Goal: Contribute content: Contribute content

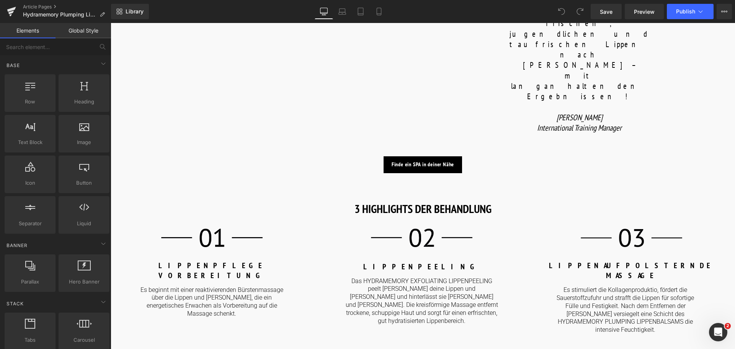
scroll to position [842, 0]
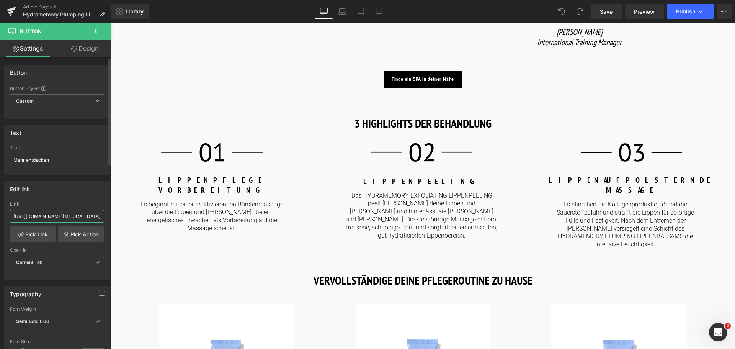
drag, startPoint x: 89, startPoint y: 217, endPoint x: 0, endPoint y: 223, distance: 89.4
click at [0, 223] on div "Edit link [URL][DOMAIN_NAME][MEDICAL_DATA] Link [URL][DOMAIN_NAME][MEDICAL_DATA…" at bounding box center [57, 227] width 114 height 105
type input "/products/hydramemory-plumping-[MEDICAL_DATA]"
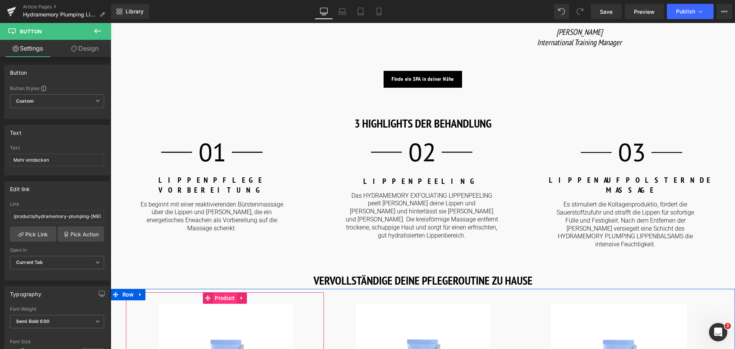
click at [225, 292] on span "Product" at bounding box center [225, 297] width 24 height 11
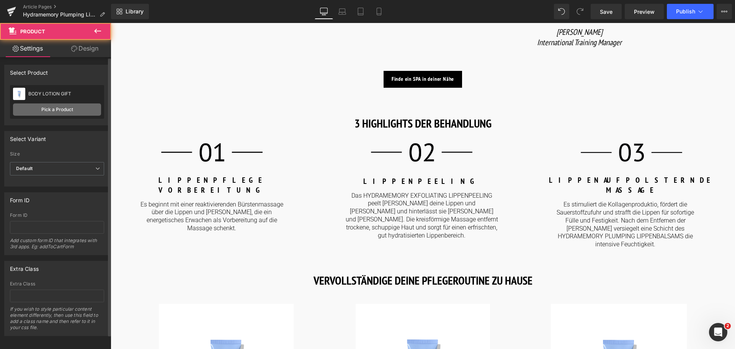
click at [68, 111] on link "Pick a Product" at bounding box center [57, 109] width 88 height 12
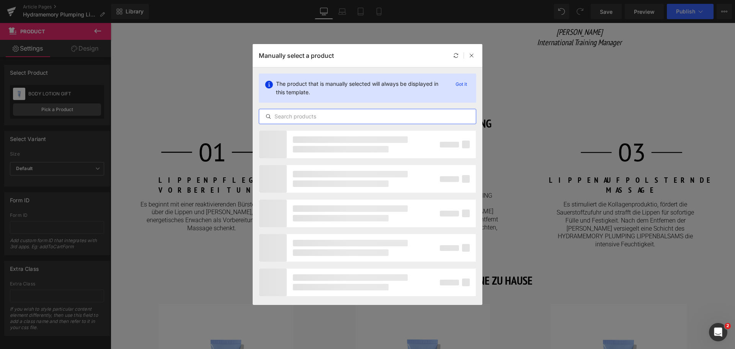
click at [0, 0] on input "text" at bounding box center [0, 0] width 0 height 0
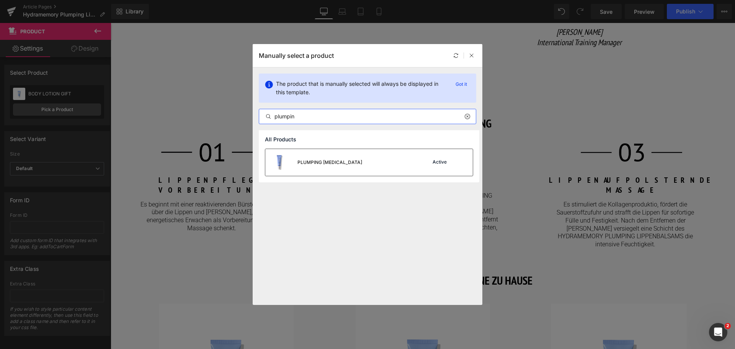
type input "plumpin"
click at [346, 158] on div "PLUMPING [MEDICAL_DATA] Active" at bounding box center [368, 162] width 207 height 27
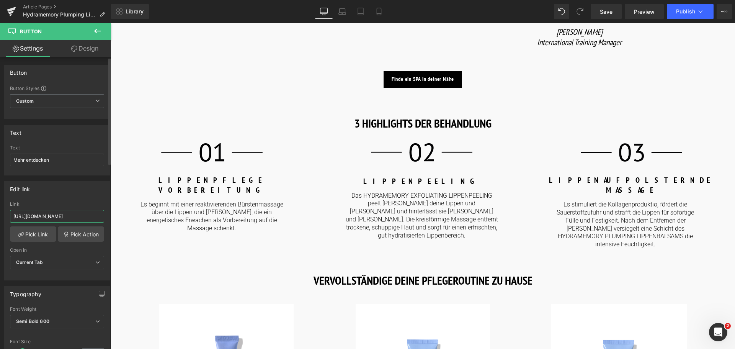
drag, startPoint x: 90, startPoint y: 212, endPoint x: 0, endPoint y: 209, distance: 90.0
click at [0, 209] on div "Edit link [URL][DOMAIN_NAME] Link [URL][DOMAIN_NAME] Pick Link Pick Action Curr…" at bounding box center [57, 227] width 114 height 105
type input "/products/hydramemory-exfoliating-lip-scrub"
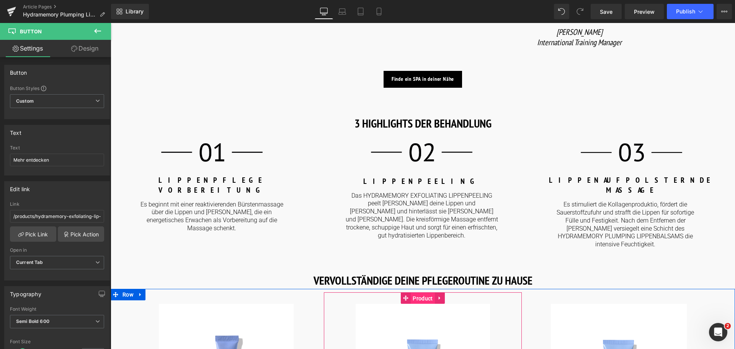
click at [424, 292] on span "Product" at bounding box center [423, 297] width 24 height 11
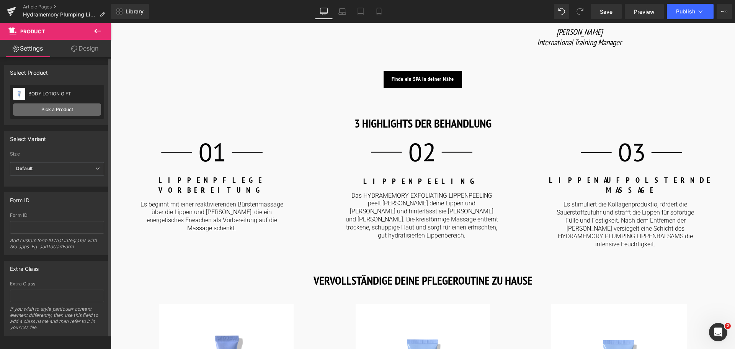
click at [71, 109] on link "Pick a Product" at bounding box center [57, 109] width 88 height 12
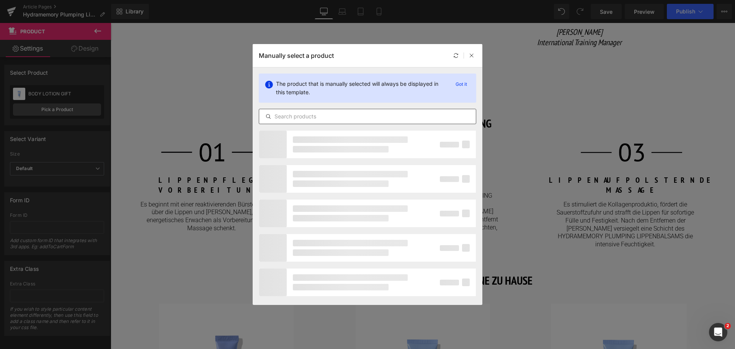
click at [0, 0] on input "text" at bounding box center [0, 0] width 0 height 0
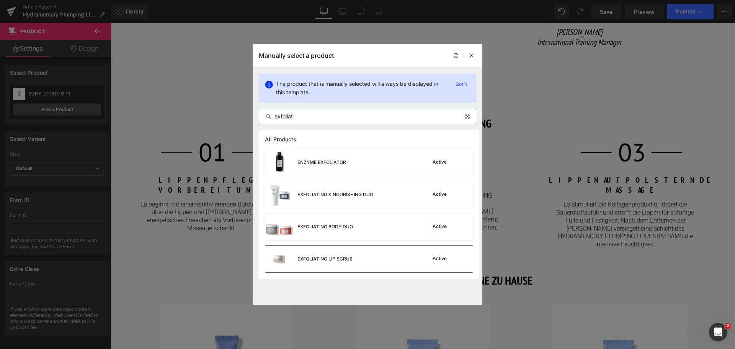
type input "exfoliat"
click at [360, 259] on div "EXFOLIATING LIP SCRUB Active" at bounding box center [368, 258] width 207 height 27
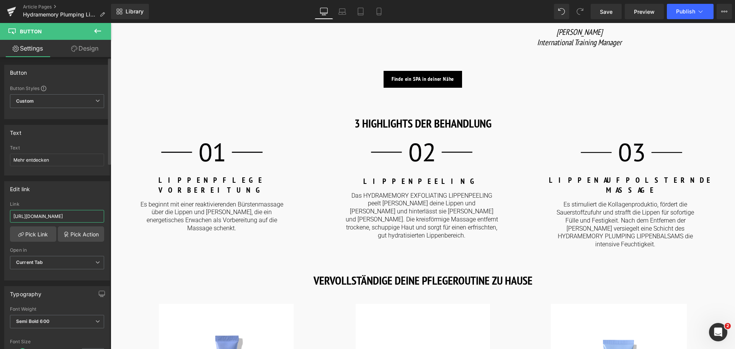
drag, startPoint x: 90, startPoint y: 217, endPoint x: 0, endPoint y: 202, distance: 90.7
click at [0, 202] on div "Edit link [URL][DOMAIN_NAME] Link [URL][DOMAIN_NAME] Pick Link Pick Action Curr…" at bounding box center [57, 227] width 114 height 105
type input "/products/hydramemory-hydra-boost-lip-mask"
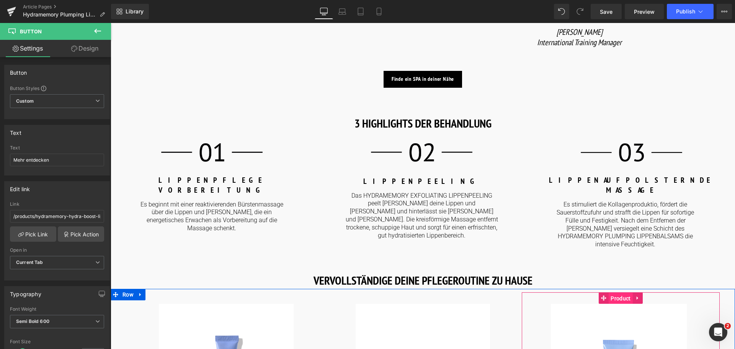
click at [621, 292] on span "Product" at bounding box center [620, 297] width 24 height 11
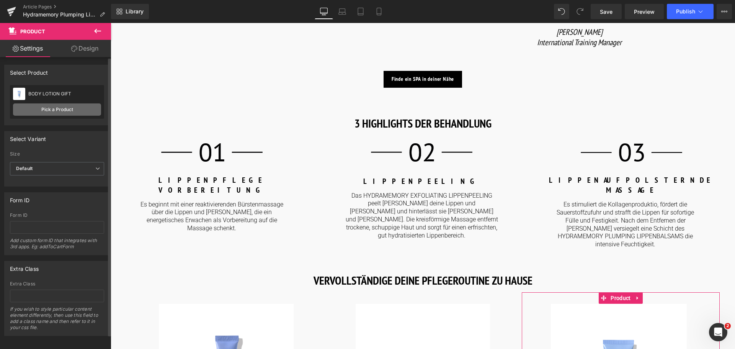
click at [59, 110] on link "Pick a Product" at bounding box center [57, 109] width 88 height 12
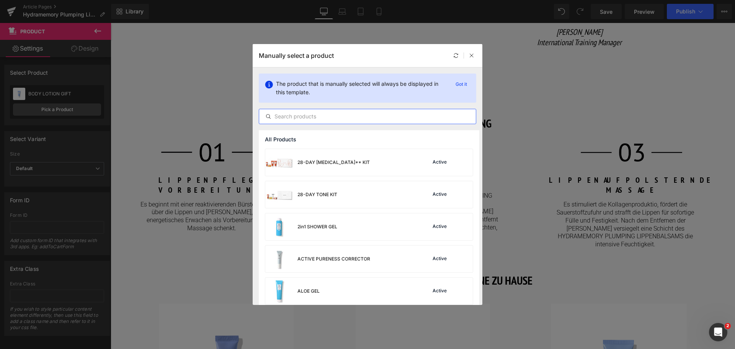
click at [0, 0] on input "text" at bounding box center [0, 0] width 0 height 0
type input "lip hyd"
click at [0, 0] on div "HYDRA-BOOST LIP MASK" at bounding box center [0, 0] width 0 height 0
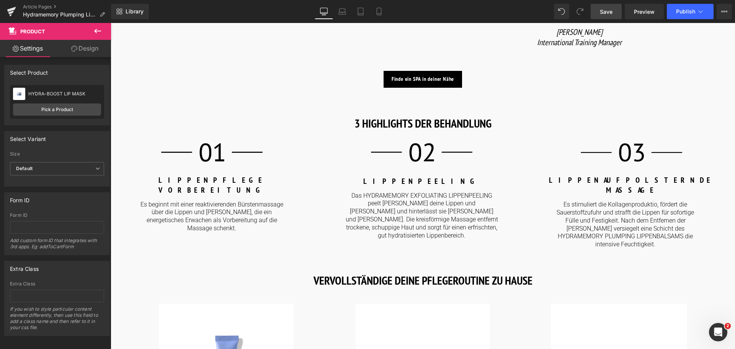
drag, startPoint x: 598, startPoint y: 12, endPoint x: 400, endPoint y: 90, distance: 213.0
click at [598, 12] on link "Save" at bounding box center [605, 11] width 31 height 15
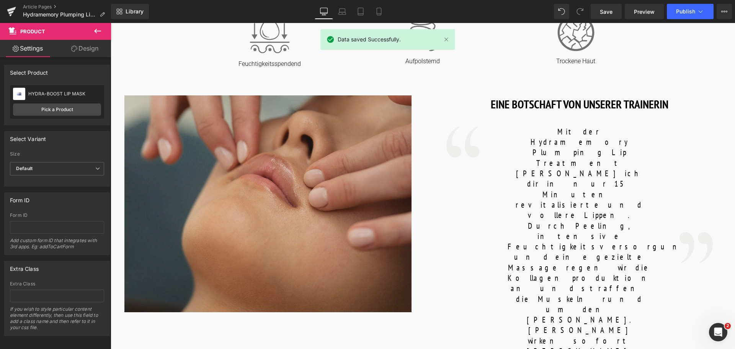
scroll to position [383, 0]
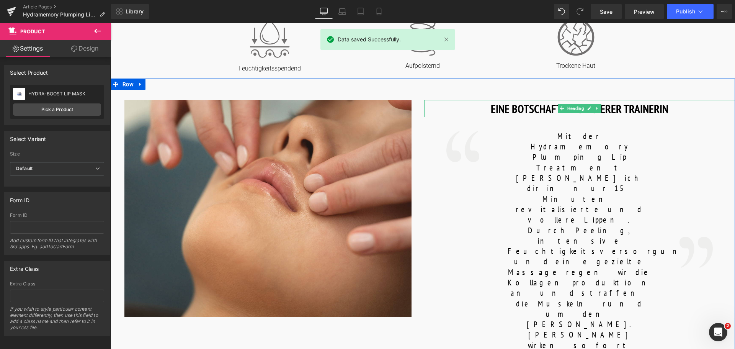
click at [498, 109] on h1 "EINE BOTSCHAFT VON UNSERER TRAINERIN" at bounding box center [579, 108] width 311 height 17
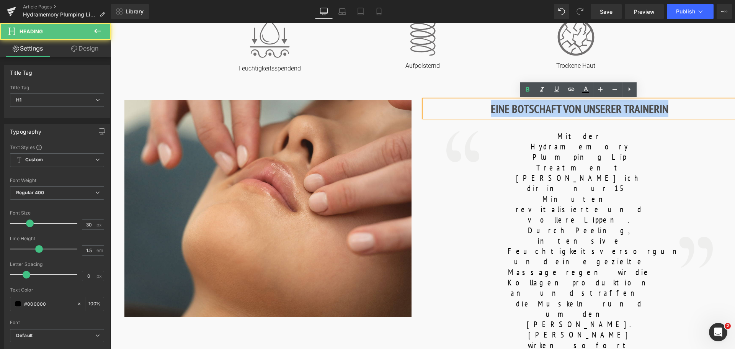
drag, startPoint x: 489, startPoint y: 109, endPoint x: 679, endPoint y: 113, distance: 190.6
click at [679, 113] on h1 "EINE BOTSCHAFT VON UNSERER TRAINERIN" at bounding box center [579, 108] width 311 height 17
copy h1 "EINE BOTSCHAFT VON UNSERER TRAINERIN"
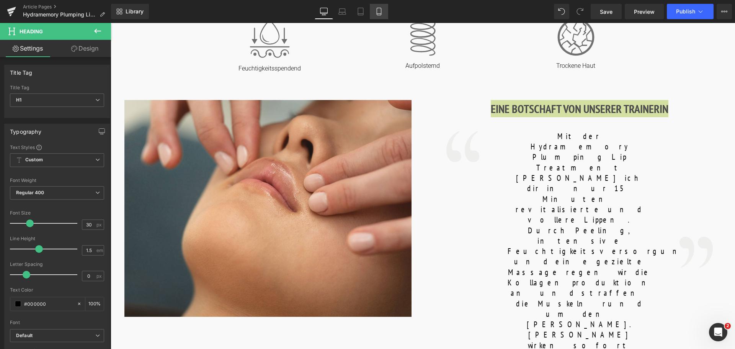
click at [380, 11] on icon at bounding box center [379, 12] width 8 height 8
type input "24"
type input "100"
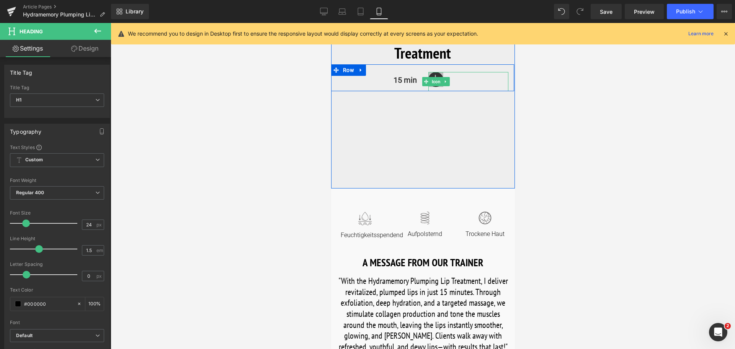
scroll to position [191, 0]
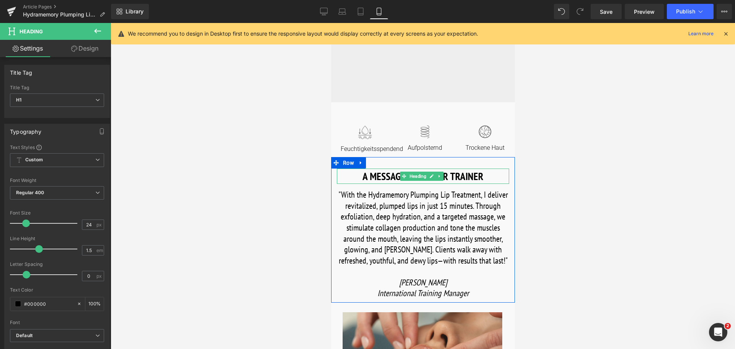
click at [368, 175] on h1 "A MESSAGE FROM OUR TRAINER" at bounding box center [422, 176] width 172 height 16
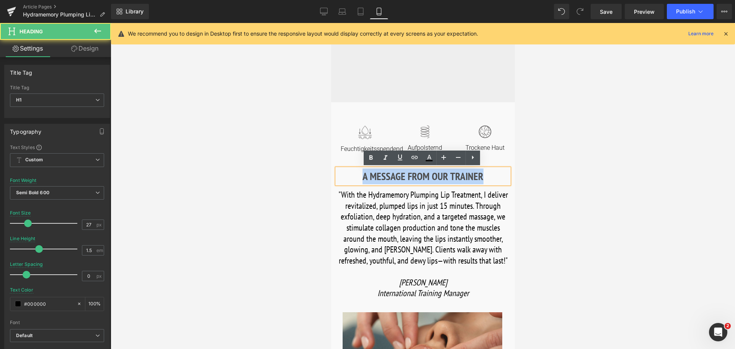
drag, startPoint x: 361, startPoint y: 175, endPoint x: 496, endPoint y: 174, distance: 135.5
click at [496, 174] on h1 "A MESSAGE FROM OUR TRAINER" at bounding box center [422, 176] width 172 height 16
paste div
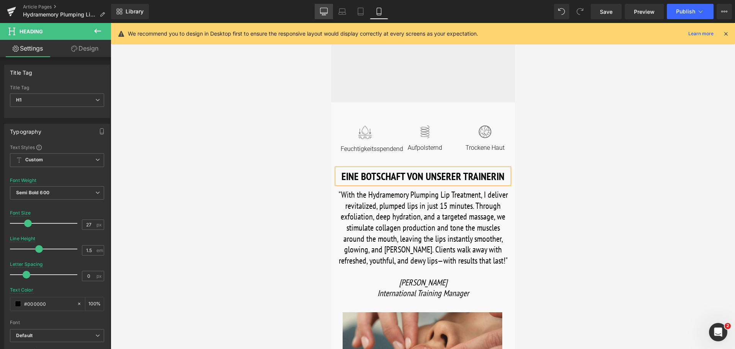
click at [329, 9] on link "Desktop" at bounding box center [324, 11] width 18 height 15
type input "30"
type input "100"
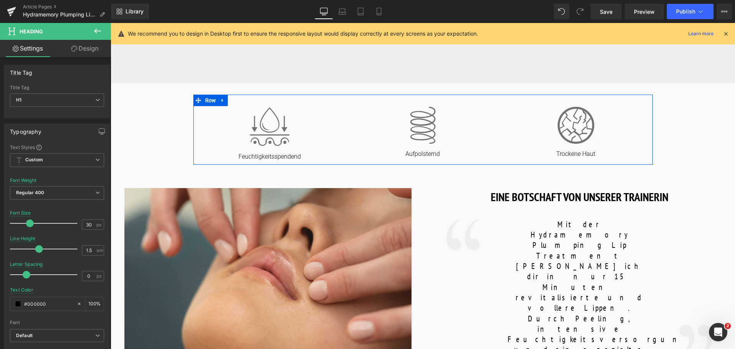
scroll to position [383, 0]
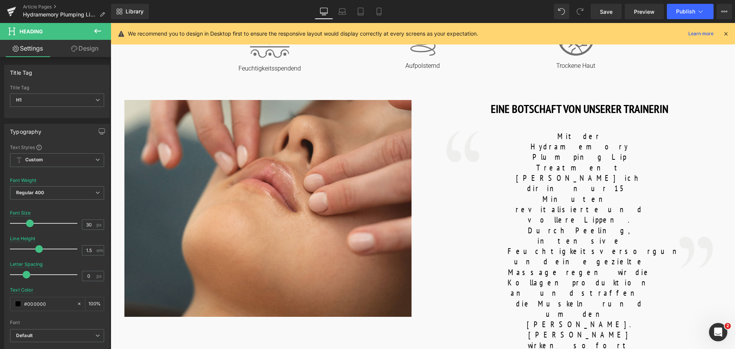
click at [533, 150] on font "Mit der Hydramemory Plumping Lip Treatment [PERSON_NAME] ich dir in nur 15 Minu…" at bounding box center [602, 303] width 191 height 345
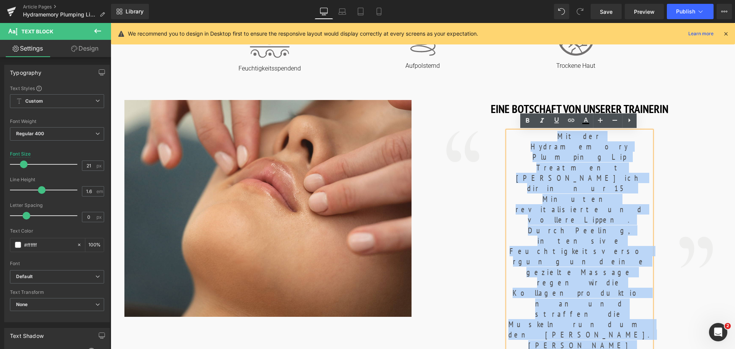
drag, startPoint x: 514, startPoint y: 135, endPoint x: 611, endPoint y: 226, distance: 132.9
click at [611, 226] on p "Mit der Hydramemory Plumping Lip Treatment [PERSON_NAME] ich dir in nur 15 Minu…" at bounding box center [579, 308] width 144 height 355
copy font "Mit der Hydramemory Plumping Lip Treatment [PERSON_NAME] ich dir in nur 15 Minu…"
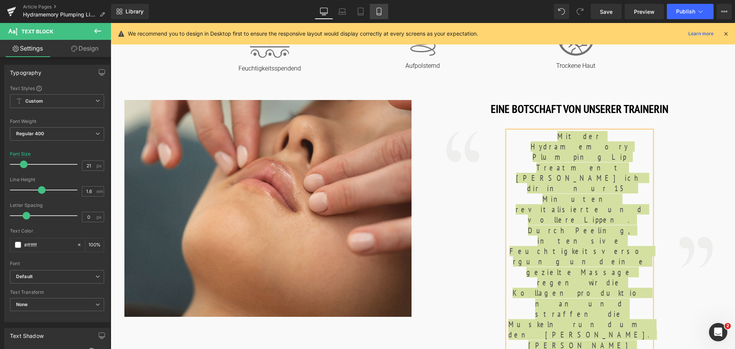
click at [378, 13] on icon at bounding box center [379, 12] width 8 height 8
type input "22"
type input "100"
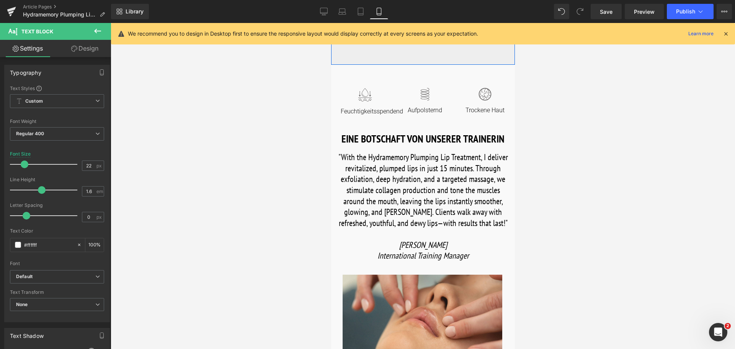
scroll to position [230, 0]
click at [405, 199] on div ""With the Hydramemory Plumping Lip Treatment, I deliver revitalized, plumped li…" at bounding box center [422, 202] width 172 height 115
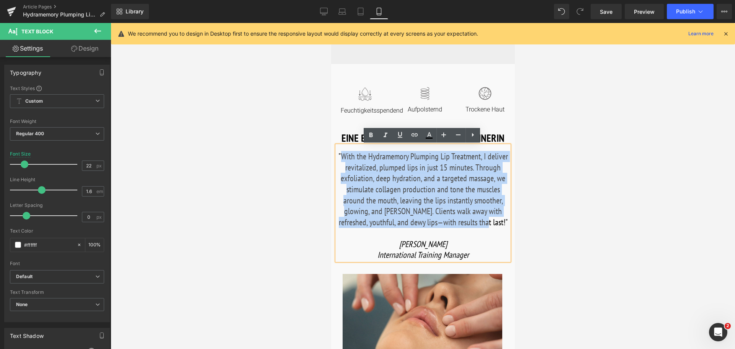
drag, startPoint x: 340, startPoint y: 154, endPoint x: 487, endPoint y: 223, distance: 163.0
click at [487, 223] on font ""With the Hydramemory Plumping Lip Treatment, I deliver revitalized, plumped li…" at bounding box center [423, 189] width 170 height 77
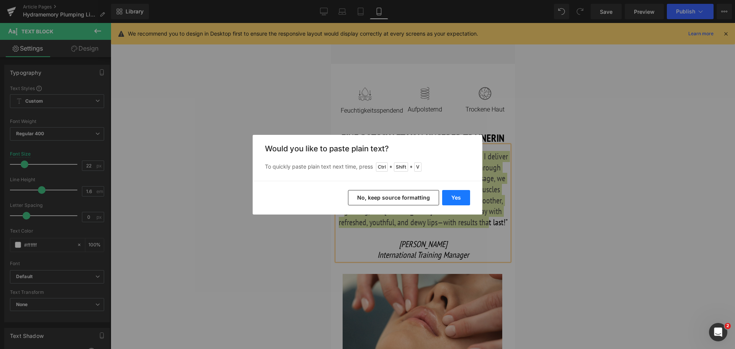
drag, startPoint x: 456, startPoint y: 192, endPoint x: 125, endPoint y: 170, distance: 331.8
click at [456, 192] on button "Yes" at bounding box center [456, 197] width 28 height 15
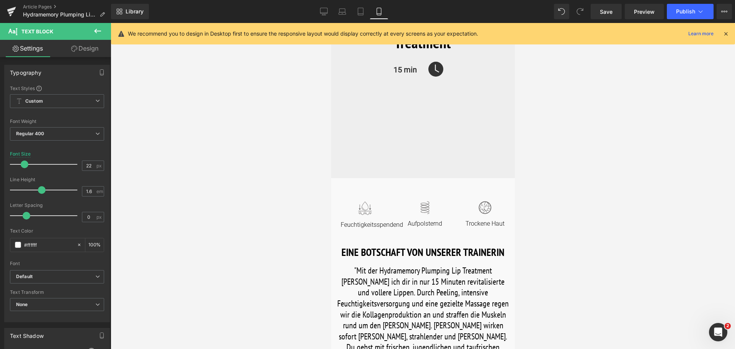
scroll to position [0, 0]
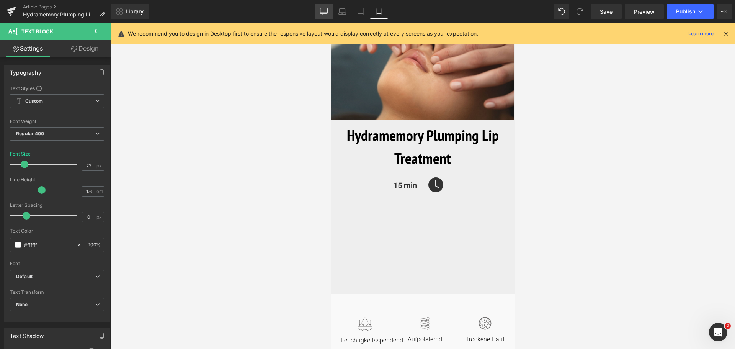
click at [323, 11] on icon at bounding box center [324, 12] width 8 height 8
type input "25"
type input "100"
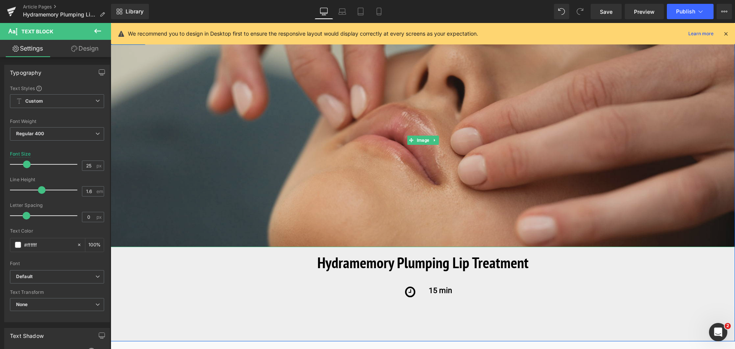
scroll to position [115, 0]
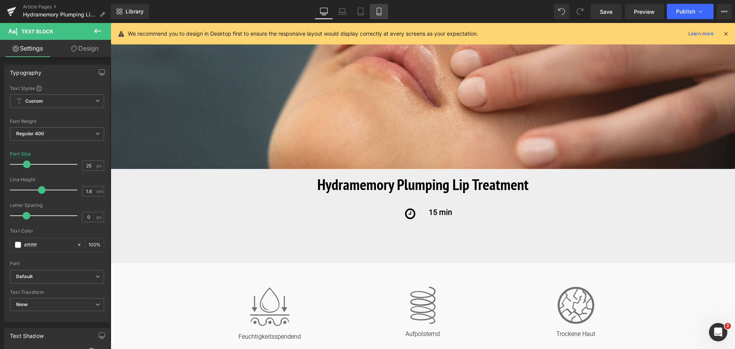
click at [383, 12] on icon at bounding box center [379, 12] width 8 height 8
type input "22"
type input "100"
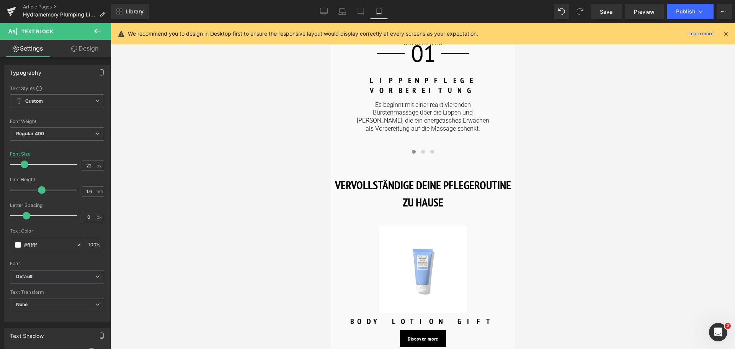
scroll to position [701, 0]
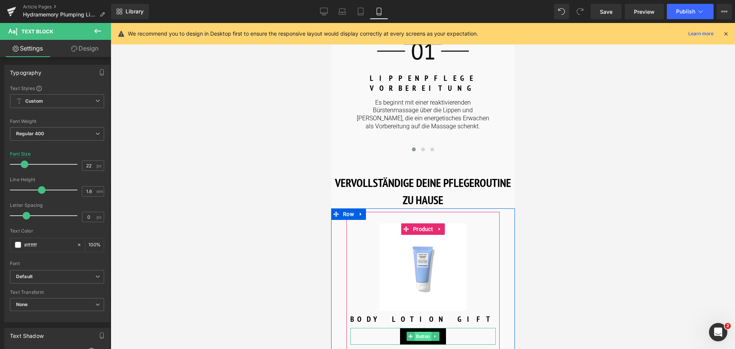
click at [418, 331] on span "Button" at bounding box center [422, 335] width 17 height 9
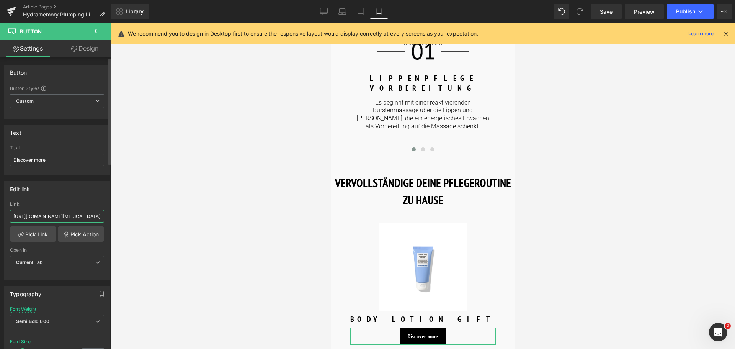
drag, startPoint x: 88, startPoint y: 215, endPoint x: 0, endPoint y: 214, distance: 88.4
click at [0, 214] on div "Edit link [URL][DOMAIN_NAME][MEDICAL_DATA] Link [URL][DOMAIN_NAME][MEDICAL_DATA…" at bounding box center [57, 227] width 114 height 105
type input "/products/hydramemory-plumping-[MEDICAL_DATA]"
drag, startPoint x: 56, startPoint y: 160, endPoint x: 0, endPoint y: 163, distance: 56.4
click at [0, 163] on div "Text Discover more Text Discover more" at bounding box center [57, 147] width 114 height 56
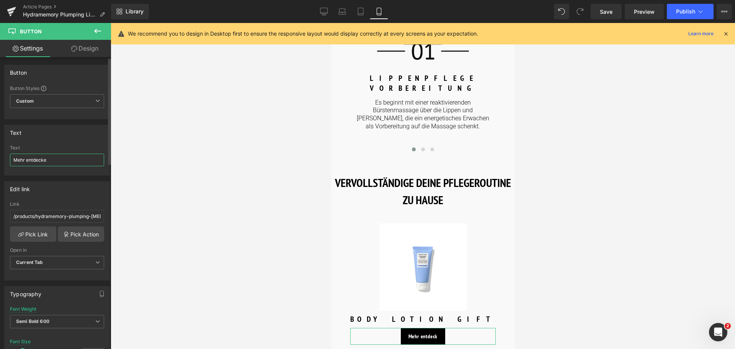
type input "Mehr entdecken"
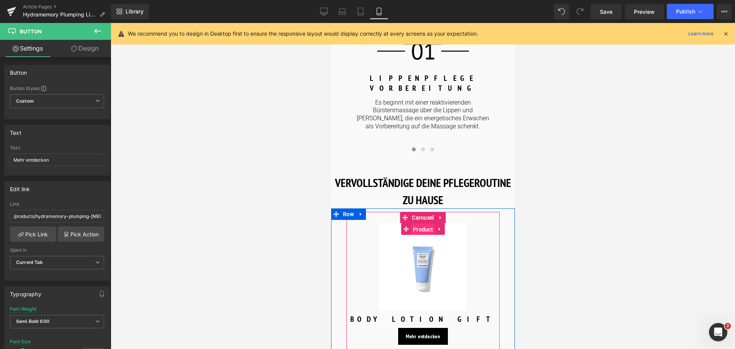
click at [417, 223] on span "Product" at bounding box center [423, 228] width 24 height 11
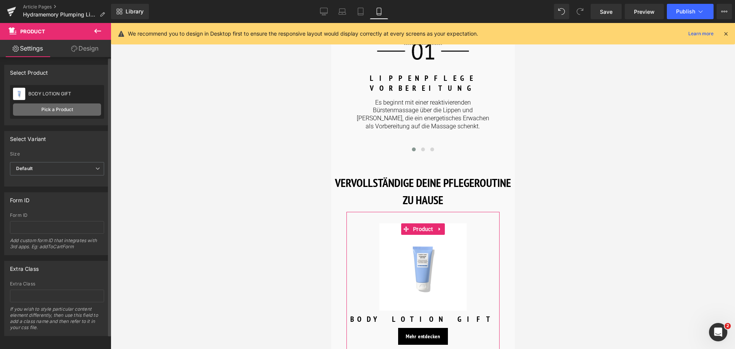
click at [55, 111] on link "Pick a Product" at bounding box center [57, 109] width 88 height 12
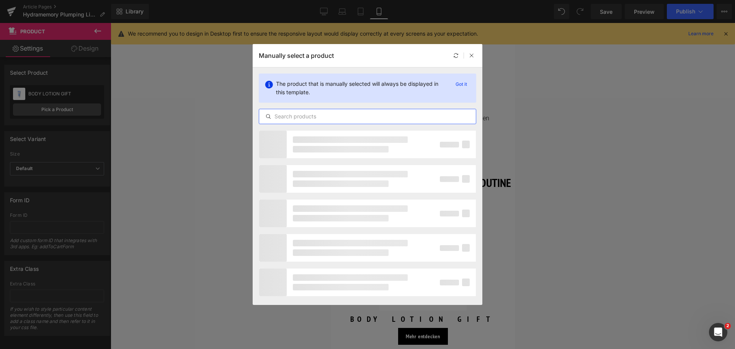
click at [321, 116] on input "text" at bounding box center [367, 116] width 217 height 9
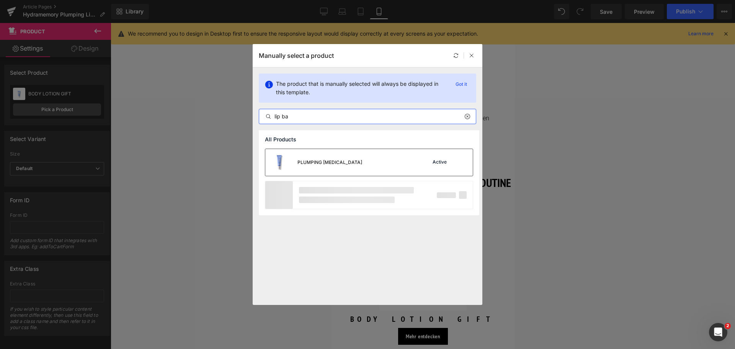
type input "lip ba"
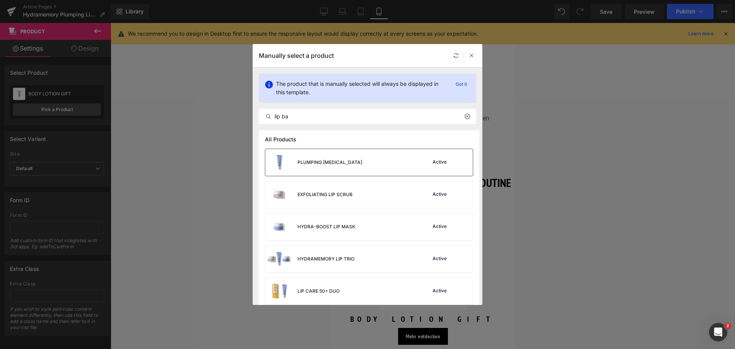
click at [332, 157] on div "PLUMPING [MEDICAL_DATA]" at bounding box center [313, 162] width 97 height 27
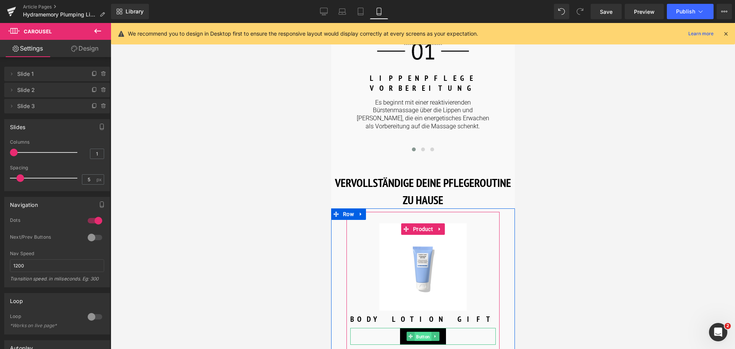
click at [419, 332] on span "Button" at bounding box center [422, 336] width 17 height 9
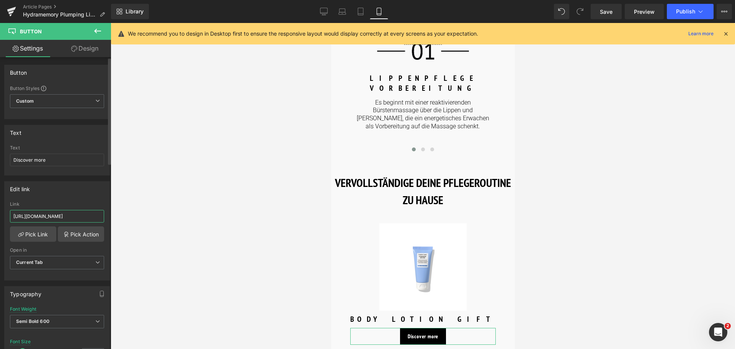
drag, startPoint x: 88, startPoint y: 215, endPoint x: 0, endPoint y: 208, distance: 88.7
click at [0, 208] on div "Edit link [URL][DOMAIN_NAME] Link [URL][DOMAIN_NAME] Pick Link Pick Action Curr…" at bounding box center [57, 227] width 114 height 105
type input "/products/hydramemory-exfoliating-lip-scrub"
drag, startPoint x: 55, startPoint y: 161, endPoint x: 0, endPoint y: 168, distance: 55.1
click at [0, 168] on div "Text Discover more Text Discover more" at bounding box center [57, 147] width 114 height 56
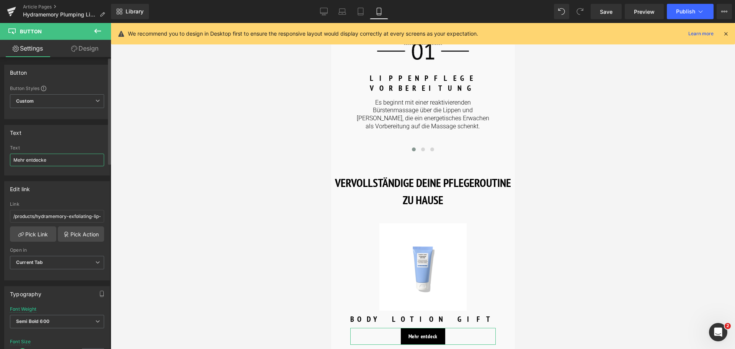
type input "Mehr entdecken"
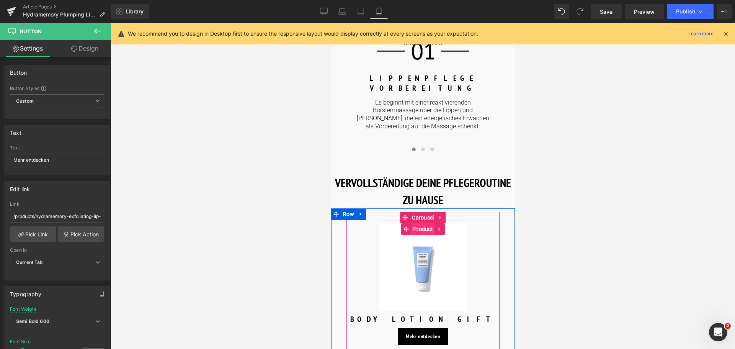
click at [419, 223] on span "Product" at bounding box center [423, 228] width 24 height 11
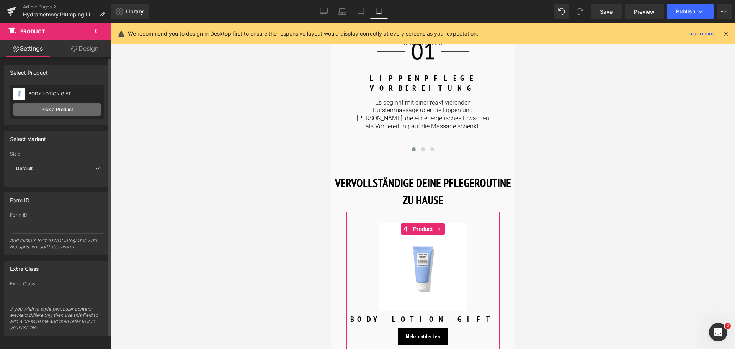
click at [51, 113] on link "Pick a Product" at bounding box center [57, 109] width 88 height 12
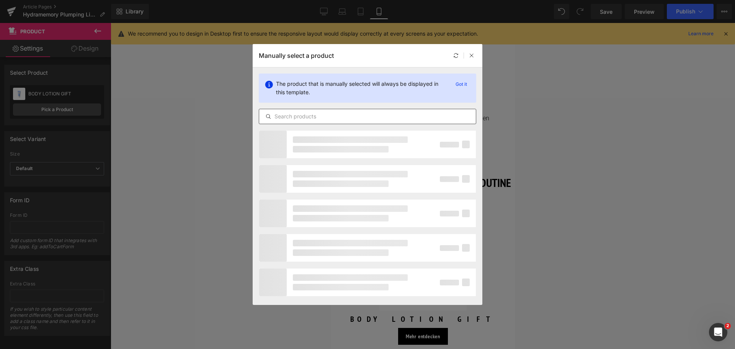
click at [317, 119] on input "text" at bounding box center [367, 116] width 217 height 9
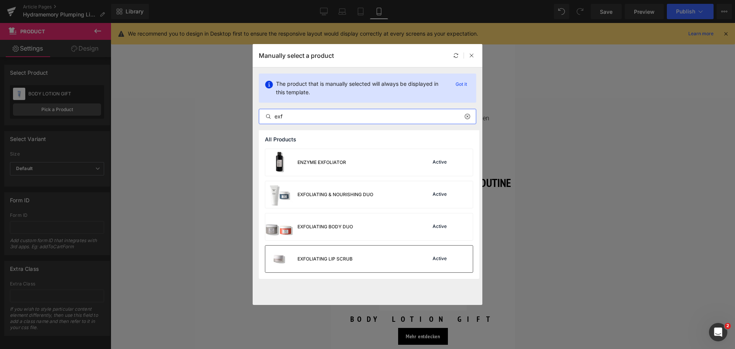
type input "exf"
click at [313, 253] on div "EXFOLIATING LIP SCRUB" at bounding box center [308, 258] width 87 height 27
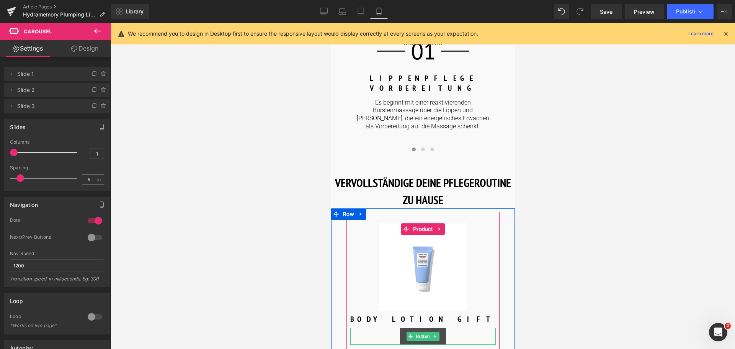
click at [425, 331] on span "Button" at bounding box center [422, 335] width 17 height 9
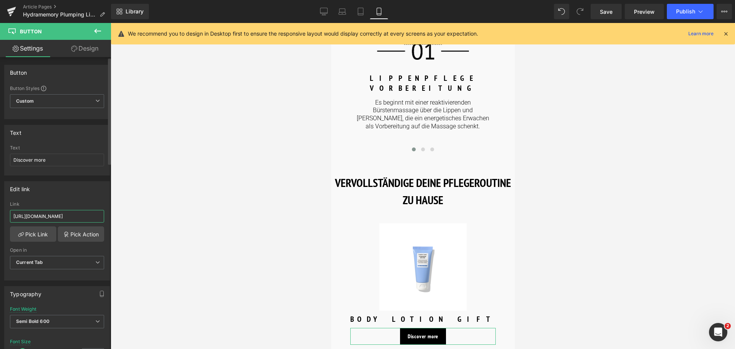
drag, startPoint x: 89, startPoint y: 216, endPoint x: 0, endPoint y: 212, distance: 88.9
click at [0, 212] on div "Edit link [URL][DOMAIN_NAME] Link [URL][DOMAIN_NAME] Pick Link Pick Action Curr…" at bounding box center [57, 227] width 114 height 105
type input "/products/hydramemory-hydra-boost-lip-mask"
drag, startPoint x: 50, startPoint y: 160, endPoint x: 0, endPoint y: 162, distance: 50.2
click at [0, 161] on div "Text Discover more Text Discover more" at bounding box center [57, 147] width 114 height 56
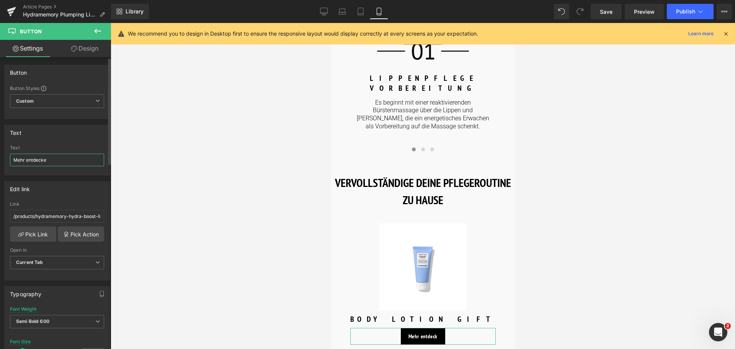
type input "Mehr entdecken"
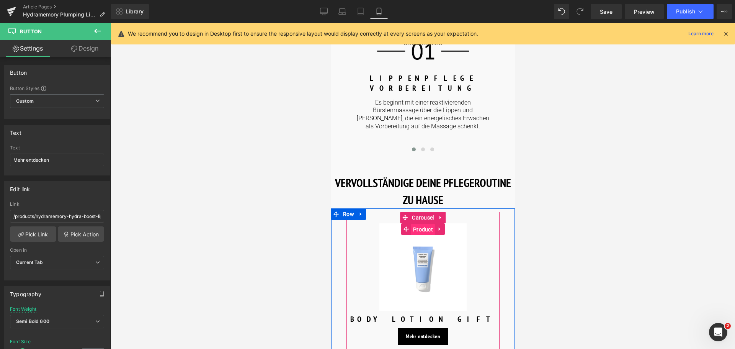
click at [420, 223] on span "Product" at bounding box center [423, 228] width 24 height 11
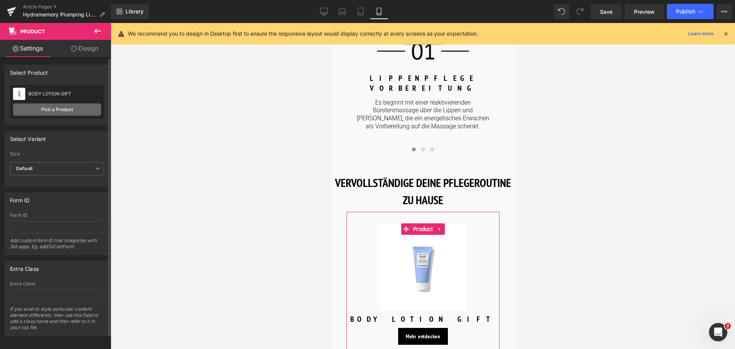
click at [56, 107] on link "Pick a Product" at bounding box center [57, 109] width 88 height 12
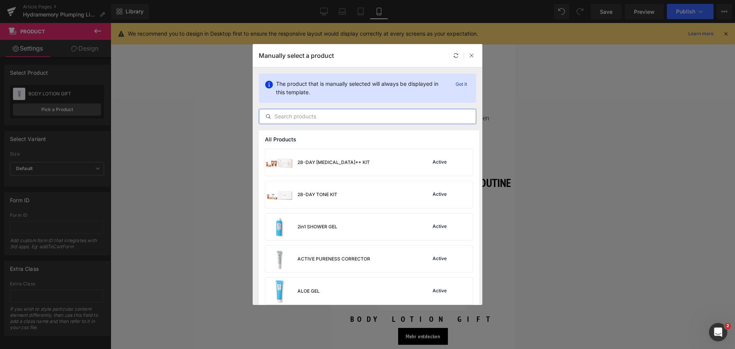
click at [330, 117] on input "text" at bounding box center [367, 116] width 217 height 9
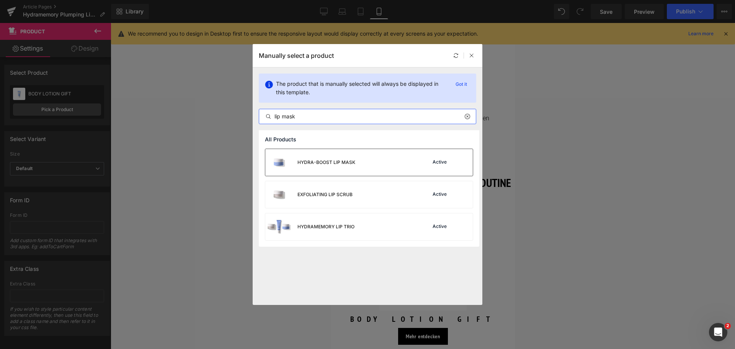
type input "lip mask"
click at [318, 163] on div "HYDRA-BOOST LIP MASK" at bounding box center [326, 162] width 58 height 7
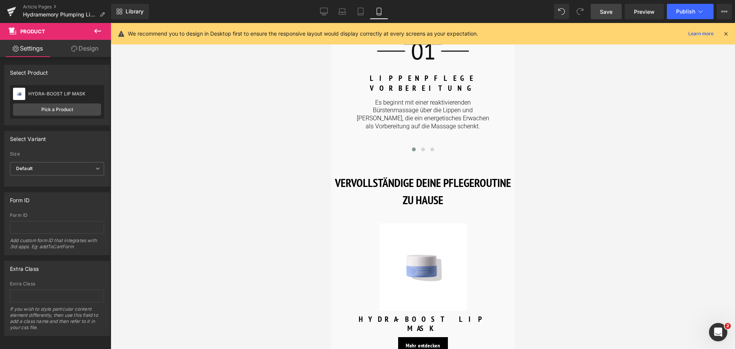
click at [608, 12] on span "Save" at bounding box center [606, 12] width 13 height 8
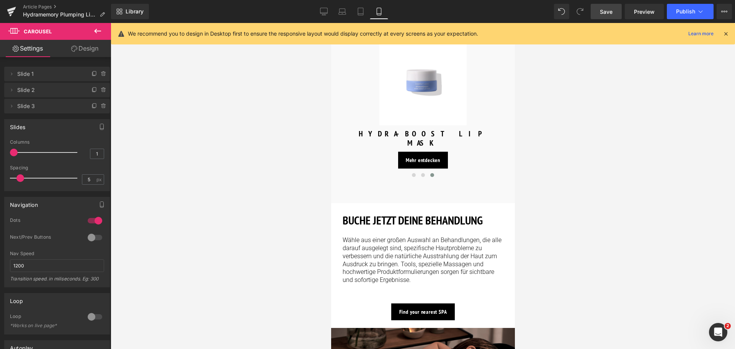
scroll to position [893, 0]
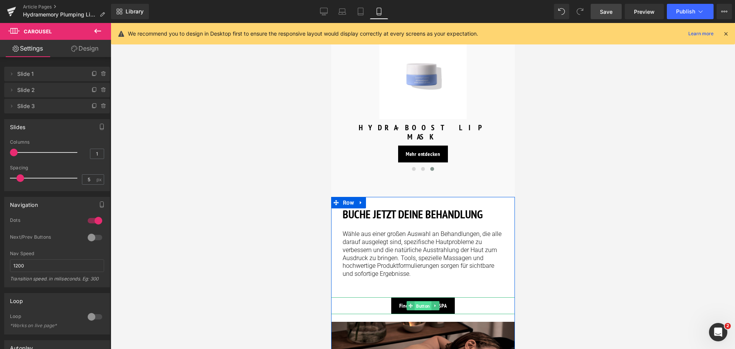
click at [421, 301] on span "Button" at bounding box center [422, 305] width 17 height 9
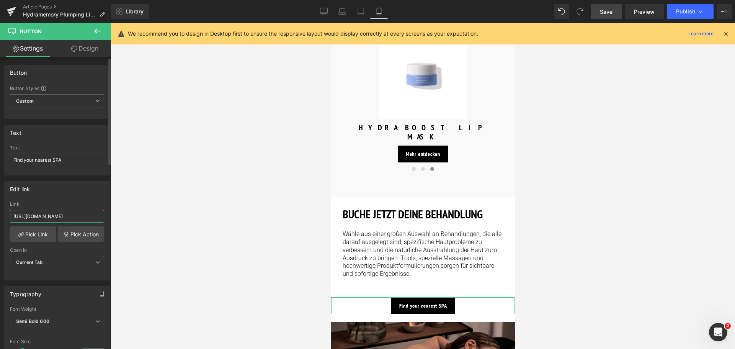
drag, startPoint x: 89, startPoint y: 216, endPoint x: 0, endPoint y: 222, distance: 89.4
click at [0, 222] on div "Edit link [URL][DOMAIN_NAME] Link [URL][DOMAIN_NAME] Pick Link Pick Action Curr…" at bounding box center [57, 227] width 114 height 105
type input "/pages/spa-locator?_gl=1*17ps2ce*_up*MQ..&gclid=CjwKCAjwxNW2BhAkEiwA24Cm9Ew9Tuk…"
click at [328, 13] on link "Desktop" at bounding box center [324, 11] width 18 height 15
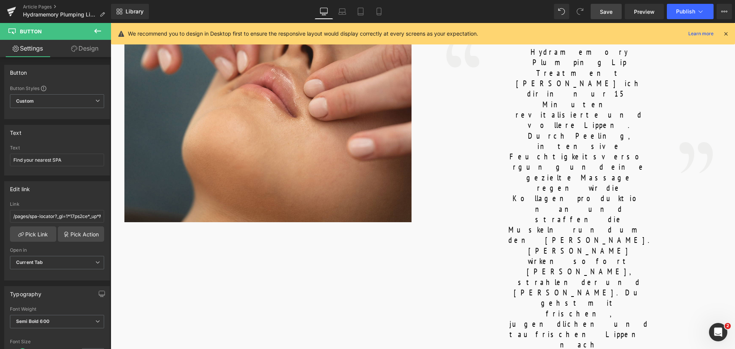
scroll to position [459, 0]
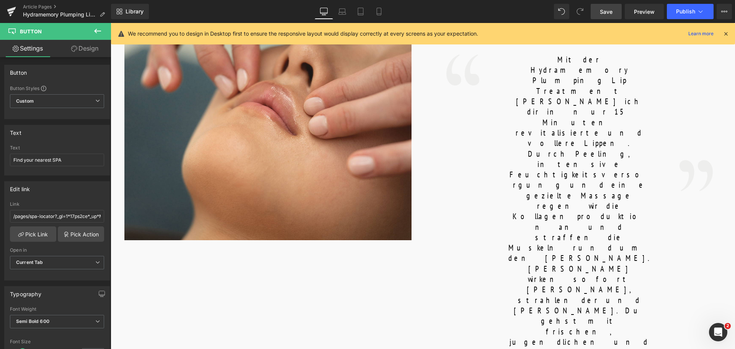
drag, startPoint x: 88, startPoint y: 215, endPoint x: 0, endPoint y: 212, distance: 88.4
click at [0, 212] on div "Edit link [URL][DOMAIN_NAME] Link [URL][DOMAIN_NAME] Pick Link Pick Action Curr…" at bounding box center [57, 227] width 114 height 105
type input "/pages/spa-locator?_gl=1*17ps2ce*_up*MQ..&gclid=CjwKCAjwxNW2BhAkEiwA24Cm9Ew9Tuk…"
drag, startPoint x: 76, startPoint y: 158, endPoint x: 0, endPoint y: 163, distance: 75.9
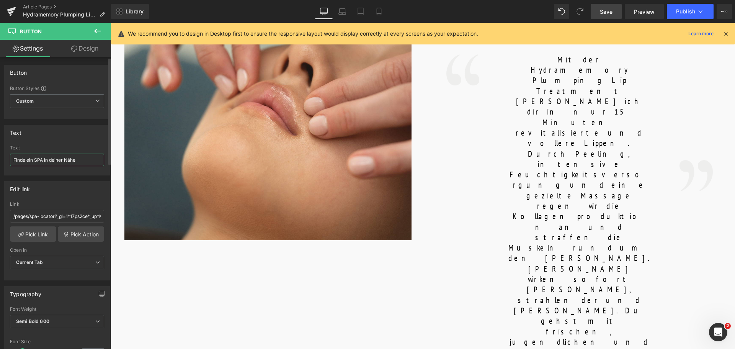
click at [0, 163] on div "Text Finde ein SPA in deiner Nähe Text Finde ein SPA in deiner Nähe" at bounding box center [57, 147] width 114 height 56
click at [379, 10] on icon at bounding box center [379, 12] width 8 height 8
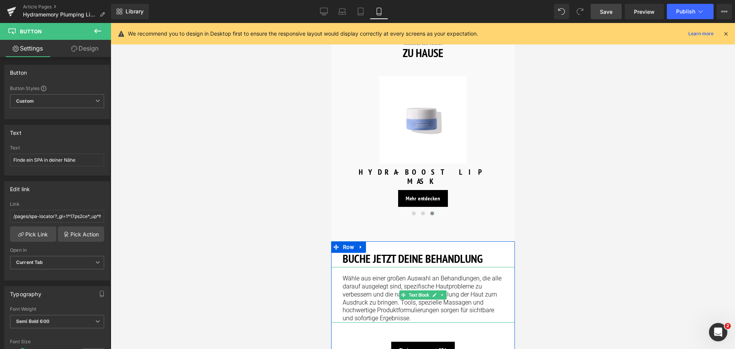
scroll to position [963, 0]
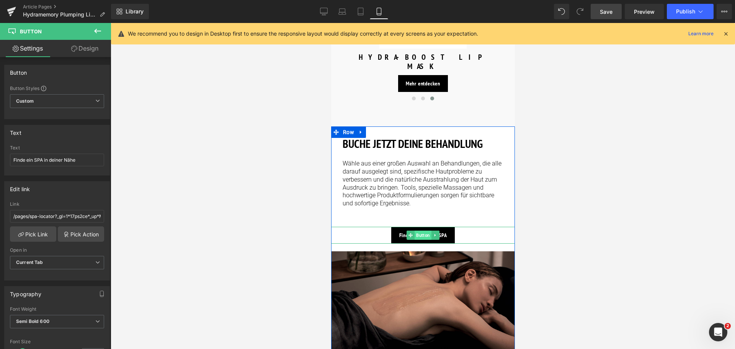
click at [417, 230] on span "Button" at bounding box center [422, 234] width 17 height 9
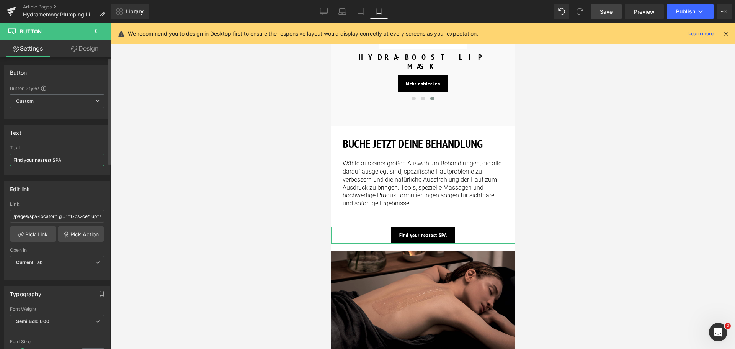
drag, startPoint x: 78, startPoint y: 159, endPoint x: 0, endPoint y: 151, distance: 78.4
click at [0, 151] on div "Text Find your nearest SPA Text Find your nearest SPA" at bounding box center [57, 147] width 114 height 56
paste input "e ein SPA in deiner Nähe"
type input "Finde ein SPA in deiner Nähe"
click at [604, 8] on span "Save" at bounding box center [606, 12] width 13 height 8
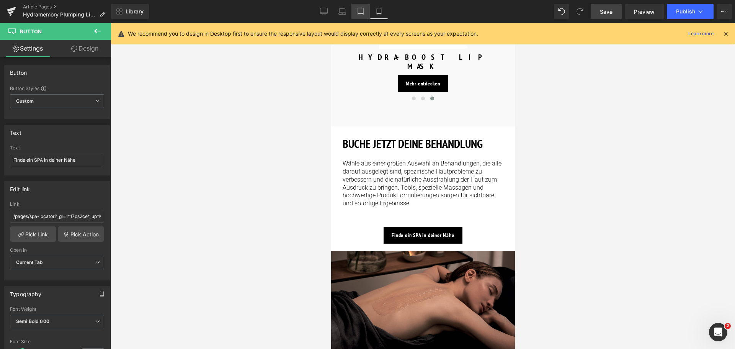
click at [361, 12] on icon at bounding box center [361, 12] width 8 height 8
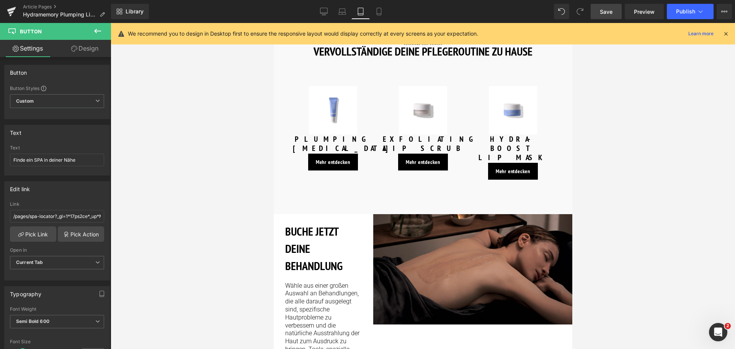
scroll to position [1022, 0]
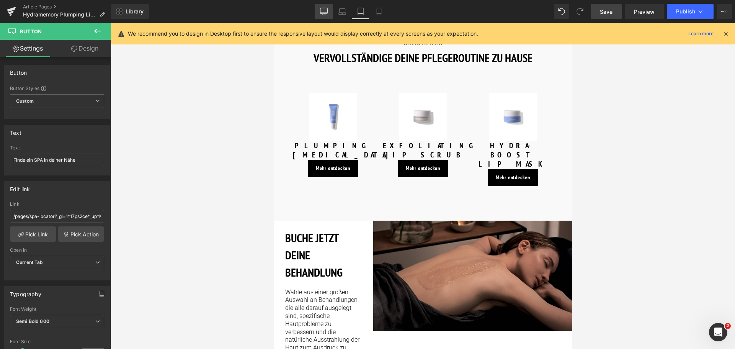
click at [323, 12] on icon at bounding box center [324, 12] width 8 height 8
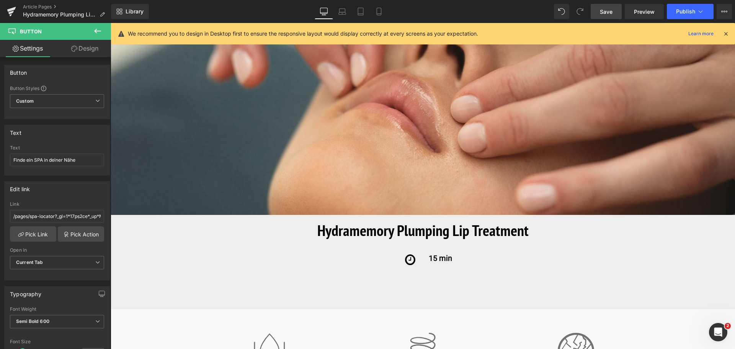
scroll to position [230, 0]
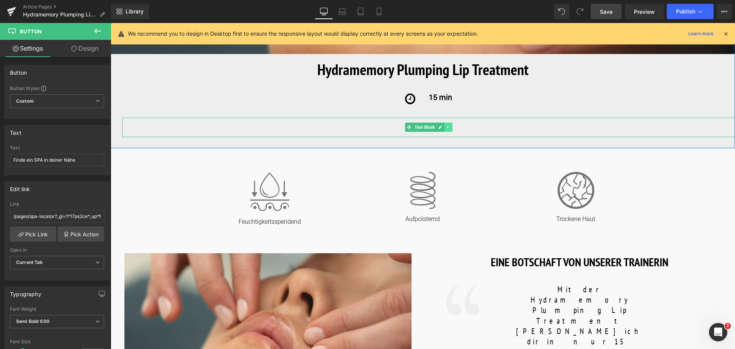
click at [448, 126] on icon at bounding box center [448, 127] width 4 height 5
click at [452, 129] on icon at bounding box center [452, 127] width 4 height 4
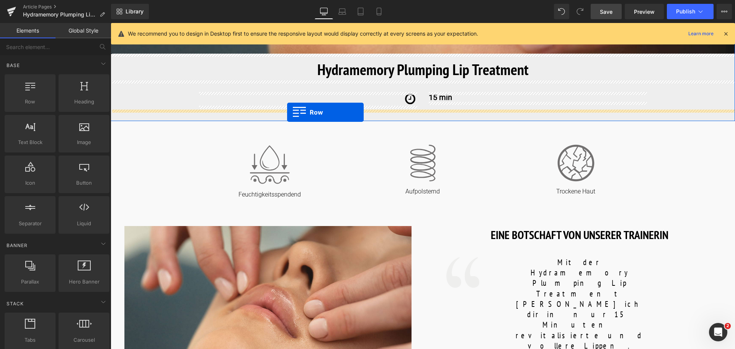
drag, startPoint x: 136, startPoint y: 127, endPoint x: 287, endPoint y: 112, distance: 151.5
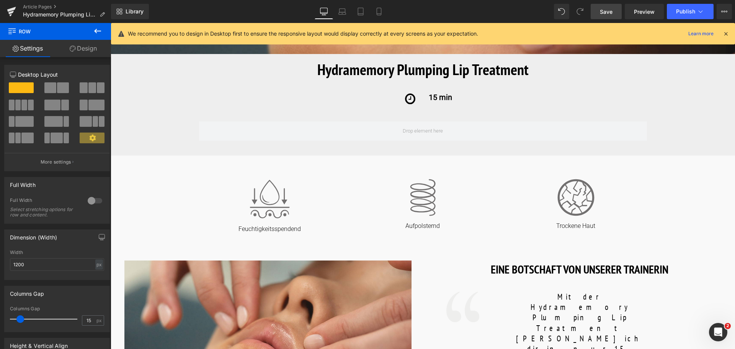
click at [99, 26] on icon at bounding box center [97, 30] width 9 height 9
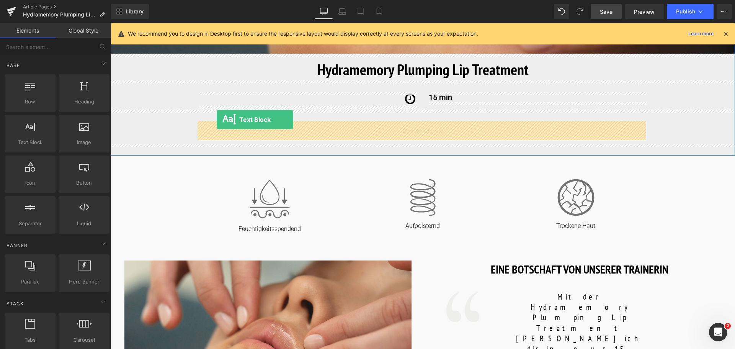
drag, startPoint x: 150, startPoint y: 158, endPoint x: 217, endPoint y: 119, distance: 77.5
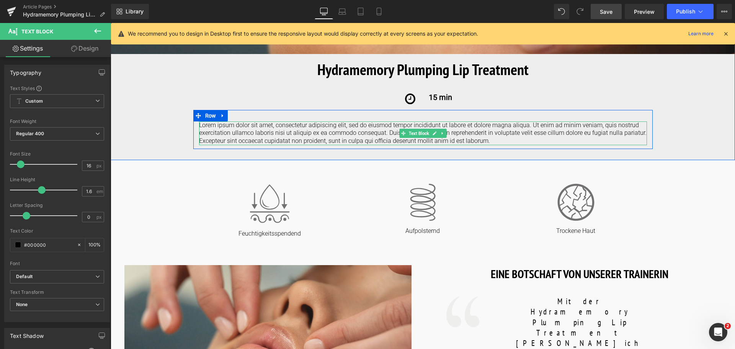
click at [493, 141] on p "Lorem ipsum dolor sit amet, consectetur adipiscing elit, sed do eiusmod tempor …" at bounding box center [423, 133] width 448 height 24
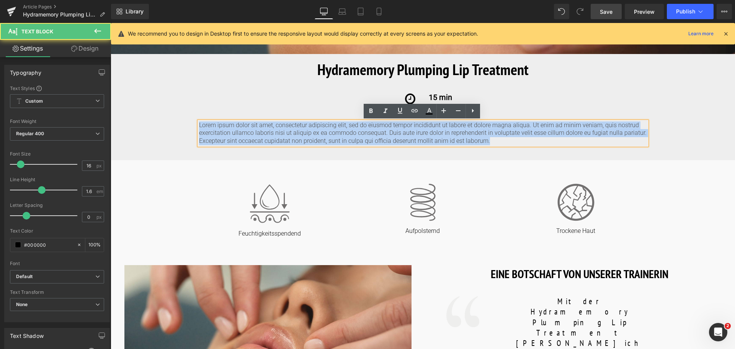
drag, startPoint x: 493, startPoint y: 141, endPoint x: 156, endPoint y: 112, distance: 337.9
click at [498, 142] on p "Lorem ipsum dolor sit amet, consectetur adipiscing elit, sed do eiusmod tempor …" at bounding box center [423, 133] width 448 height 24
drag, startPoint x: 498, startPoint y: 142, endPoint x: 193, endPoint y: 116, distance: 306.1
click at [193, 116] on div "Lorem ipsum dolor sit amet, consectetur adipiscing elit, sed do eiusmod tempor …" at bounding box center [422, 129] width 459 height 39
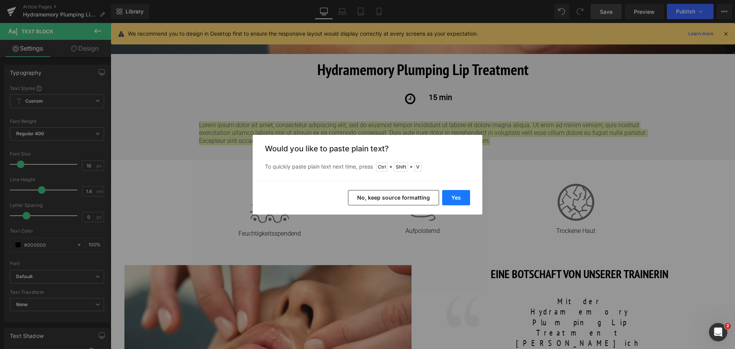
click at [450, 199] on button "Yes" at bounding box center [456, 197] width 28 height 15
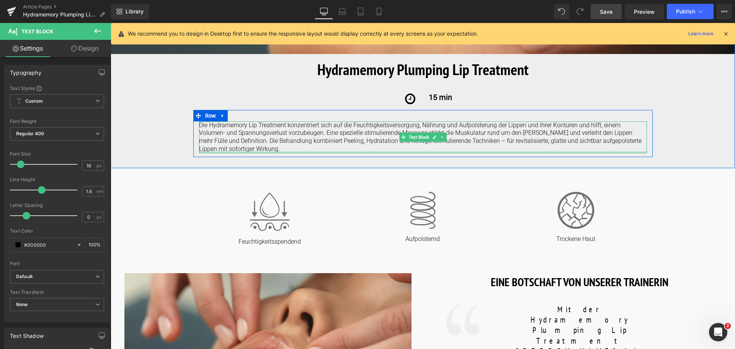
click at [272, 150] on div "Die Hydramemory Lip Treatment konzentriert sich auf die Feuchtigkeitsversorgung…" at bounding box center [423, 137] width 448 height 32
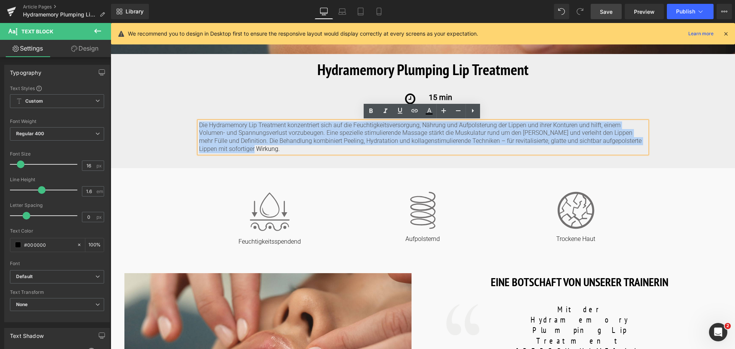
drag, startPoint x: 272, startPoint y: 150, endPoint x: 160, endPoint y: 113, distance: 117.9
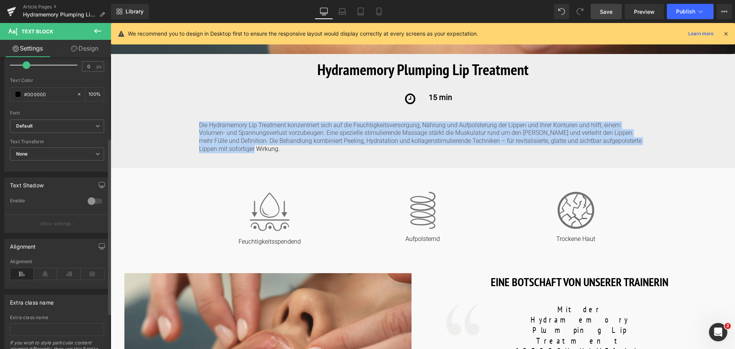
scroll to position [153, 0]
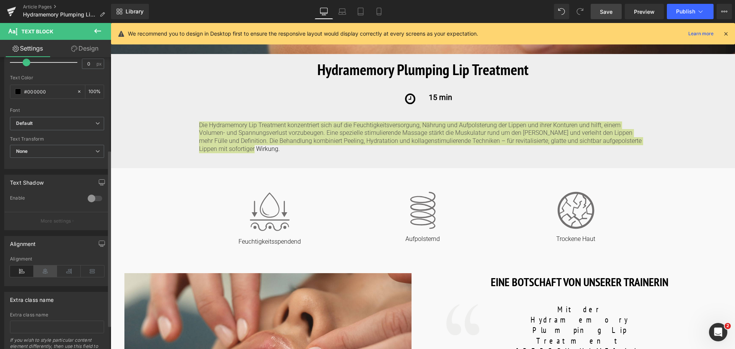
click at [38, 272] on icon at bounding box center [46, 270] width 24 height 11
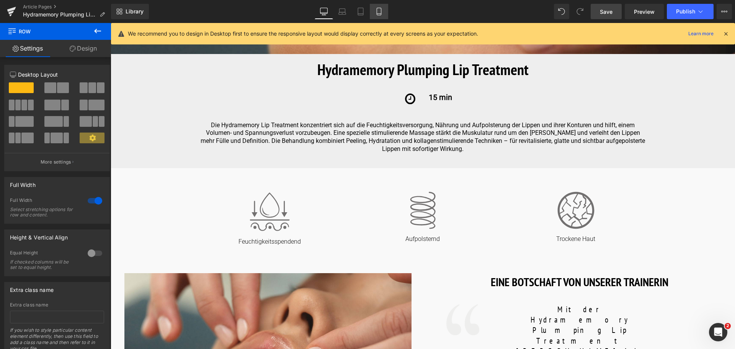
click at [377, 14] on icon at bounding box center [379, 12] width 8 height 8
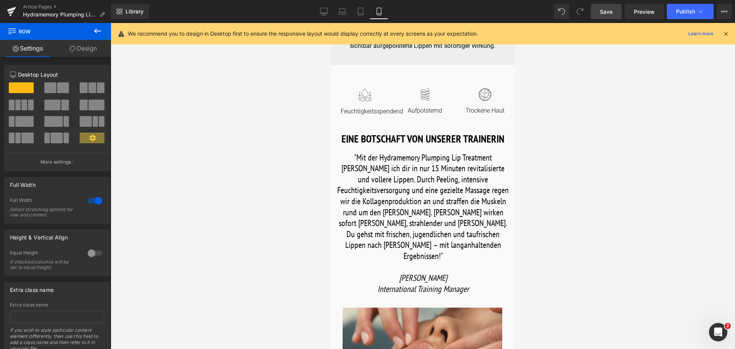
scroll to position [0, 0]
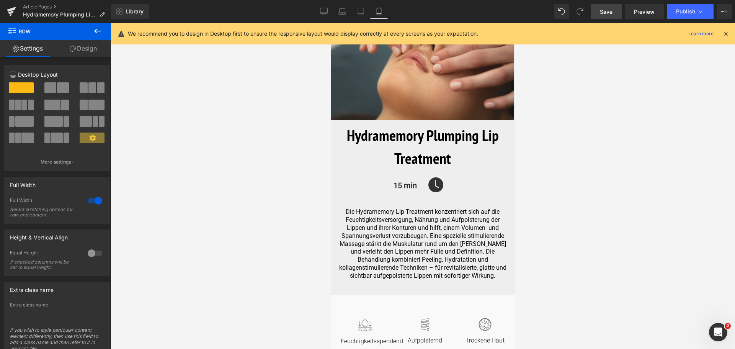
click at [608, 11] on span "Save" at bounding box center [606, 12] width 13 height 8
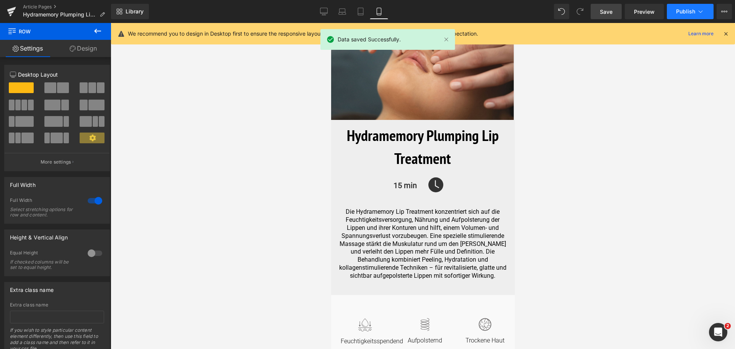
click at [697, 11] on icon at bounding box center [700, 12] width 8 height 8
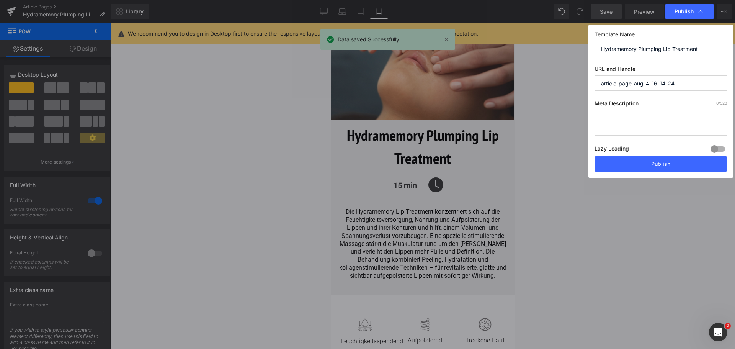
drag, startPoint x: 701, startPoint y: 52, endPoint x: 476, endPoint y: 63, distance: 225.6
click at [476, 63] on div "Publish Template Name Hydramemory Plumping Lip Treatment URL and Handle article…" at bounding box center [367, 174] width 735 height 349
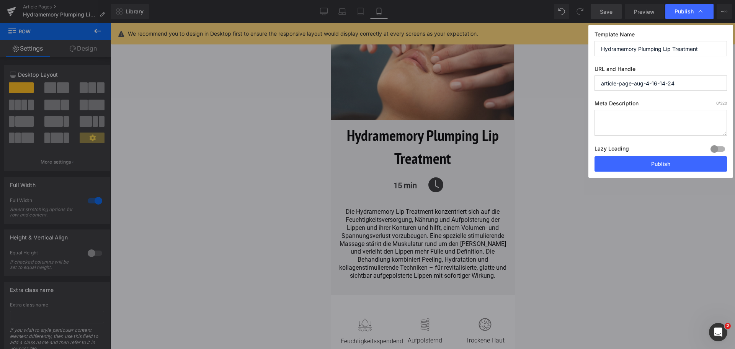
drag, startPoint x: 688, startPoint y: 78, endPoint x: 480, endPoint y: 54, distance: 208.8
click at [480, 54] on div "Publish Template Name Hydramemory Plumping Lip Treatment URL and Handle article…" at bounding box center [367, 174] width 735 height 349
paste input "Hydramemory Plumping Lip Treatment"
type input "hydramemory-plumping-lip-treatment"
click at [678, 112] on textarea at bounding box center [660, 123] width 132 height 26
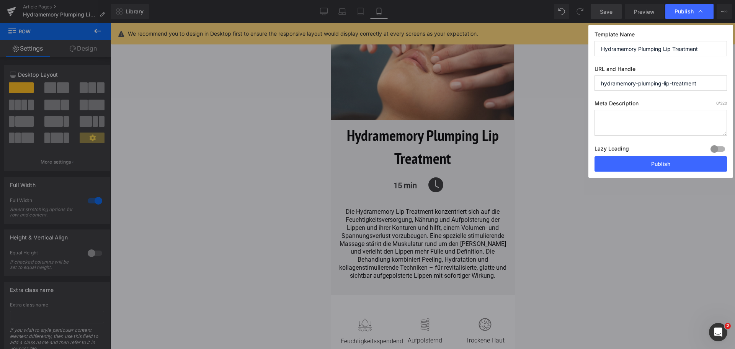
click at [640, 117] on textarea at bounding box center [660, 123] width 132 height 26
paste textarea "Eine intensive Lippenbehandlung, die die Lippen mit Peeling, Massage und kollag…"
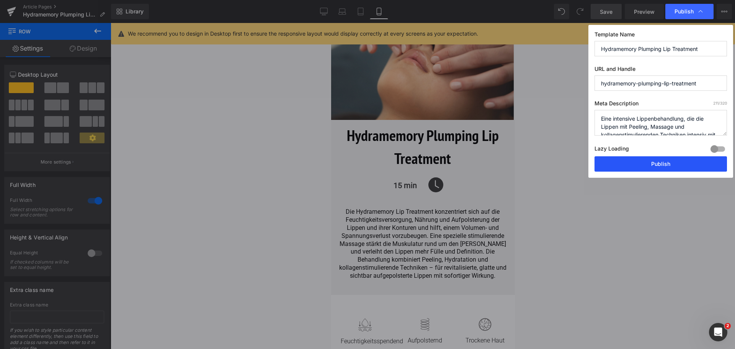
type textarea "Eine intensive Lippenbehandlung, die die Lippen mit Peeling, Massage und kollag…"
click at [671, 162] on button "Publish" at bounding box center [660, 163] width 132 height 15
